Goal: Navigation & Orientation: Find specific page/section

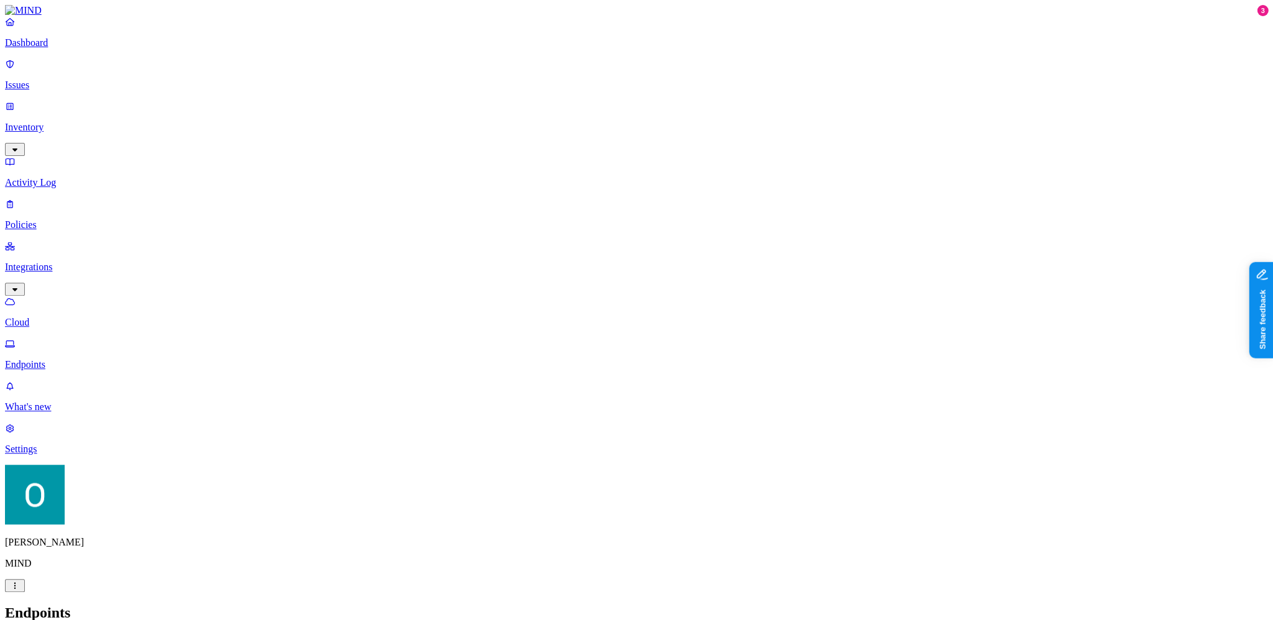
click at [50, 80] on p "Issues" at bounding box center [636, 85] width 1263 height 11
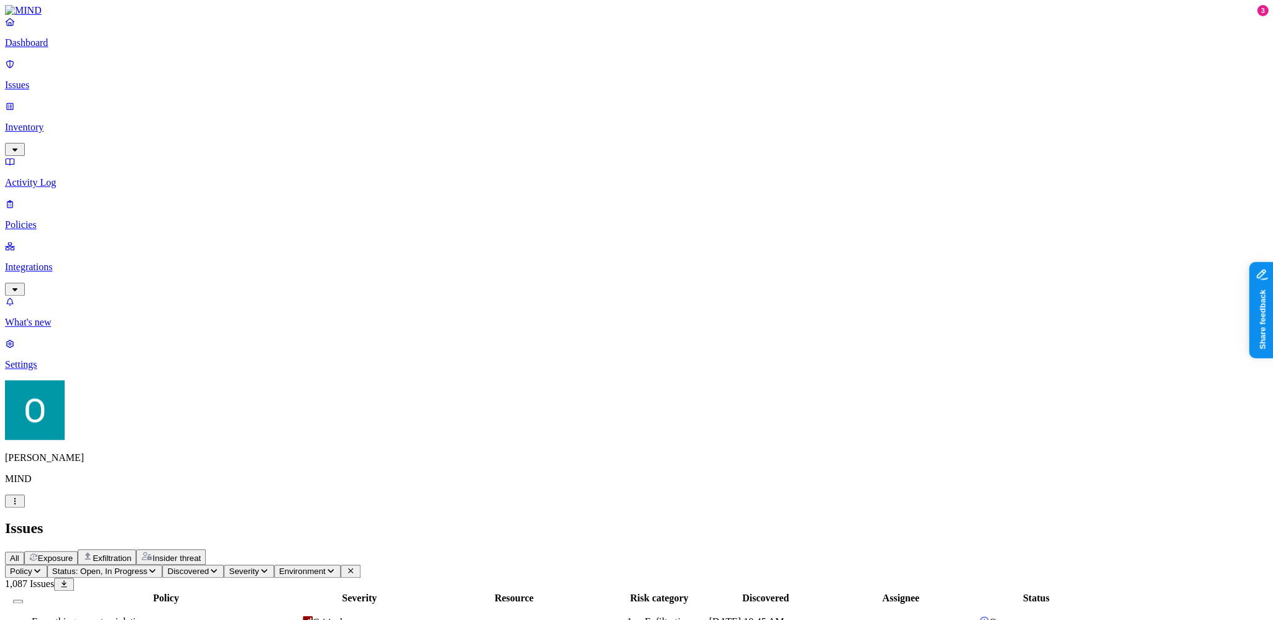
click at [33, 262] on p "Integrations" at bounding box center [636, 267] width 1263 height 11
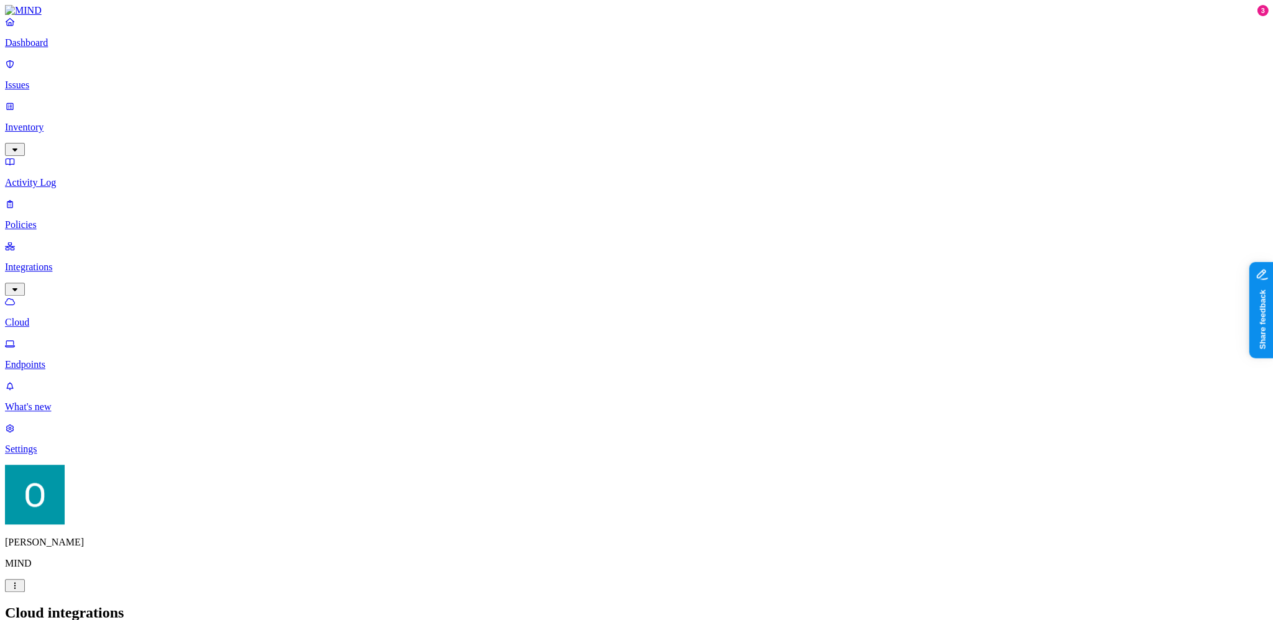
click at [48, 359] on p "Endpoints" at bounding box center [636, 364] width 1263 height 11
